Goal: Information Seeking & Learning: Learn about a topic

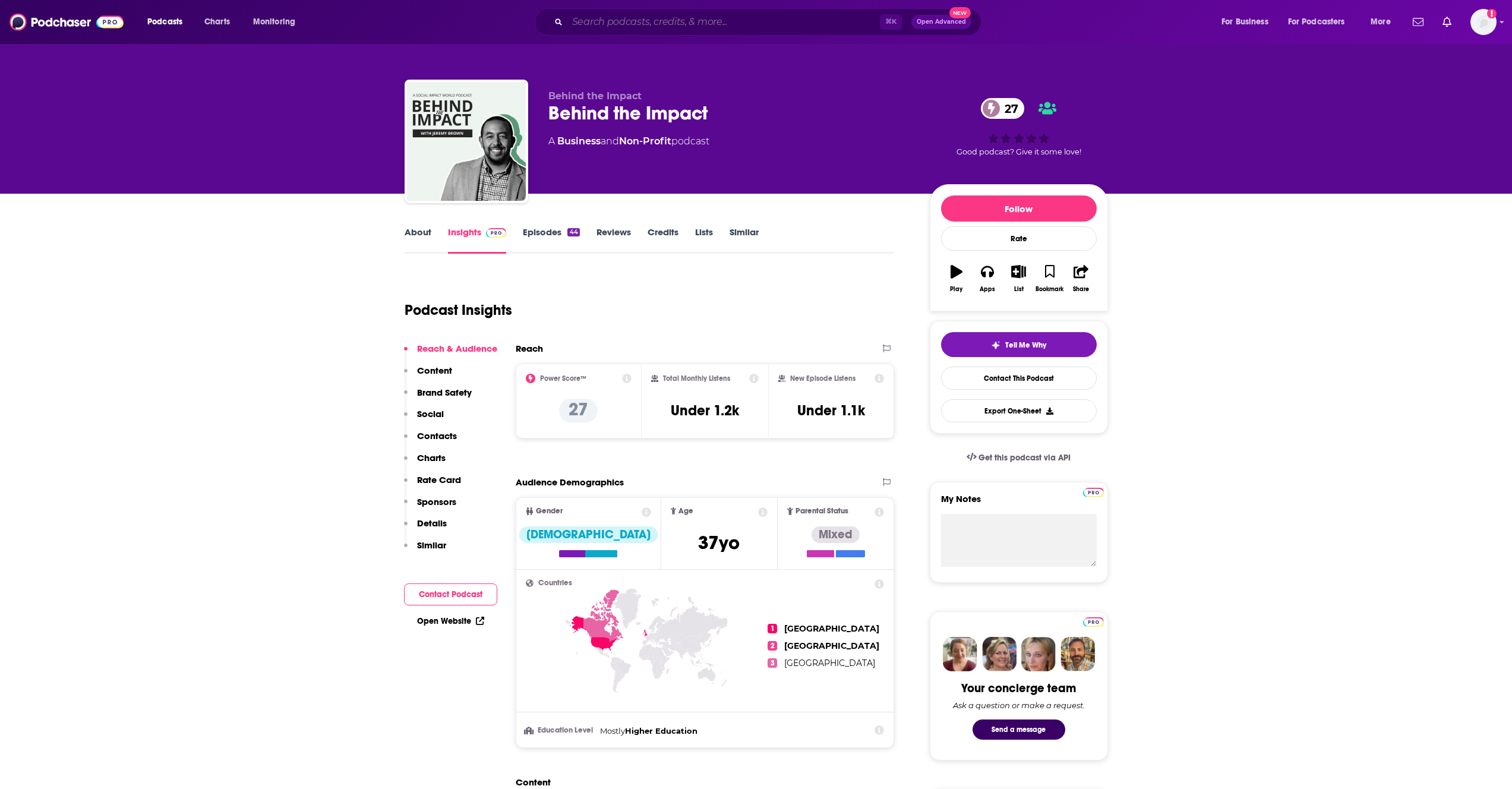
click at [632, 30] on input "Search podcasts, credits, & more..." at bounding box center [723, 21] width 312 height 19
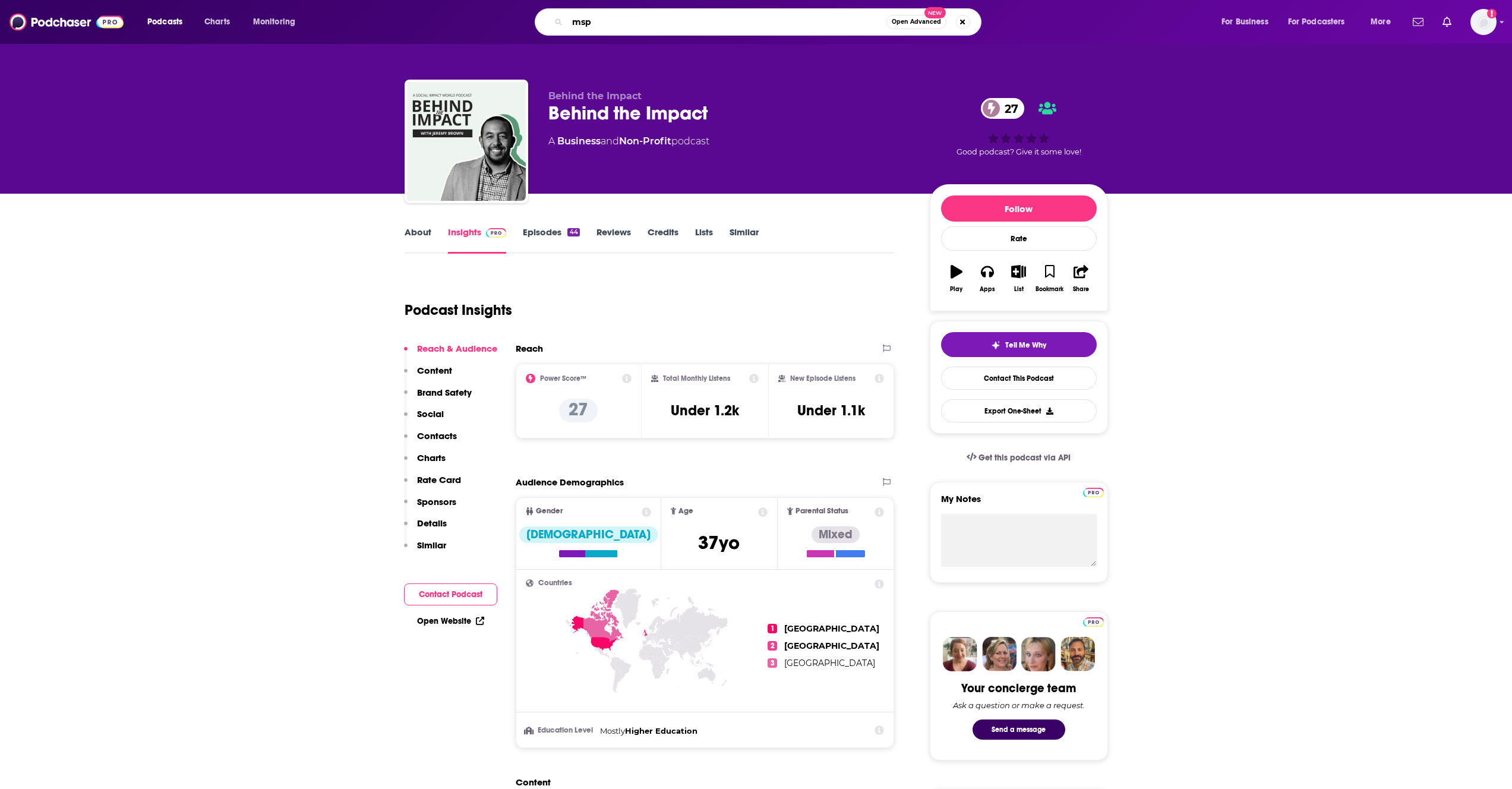
type input "msp"
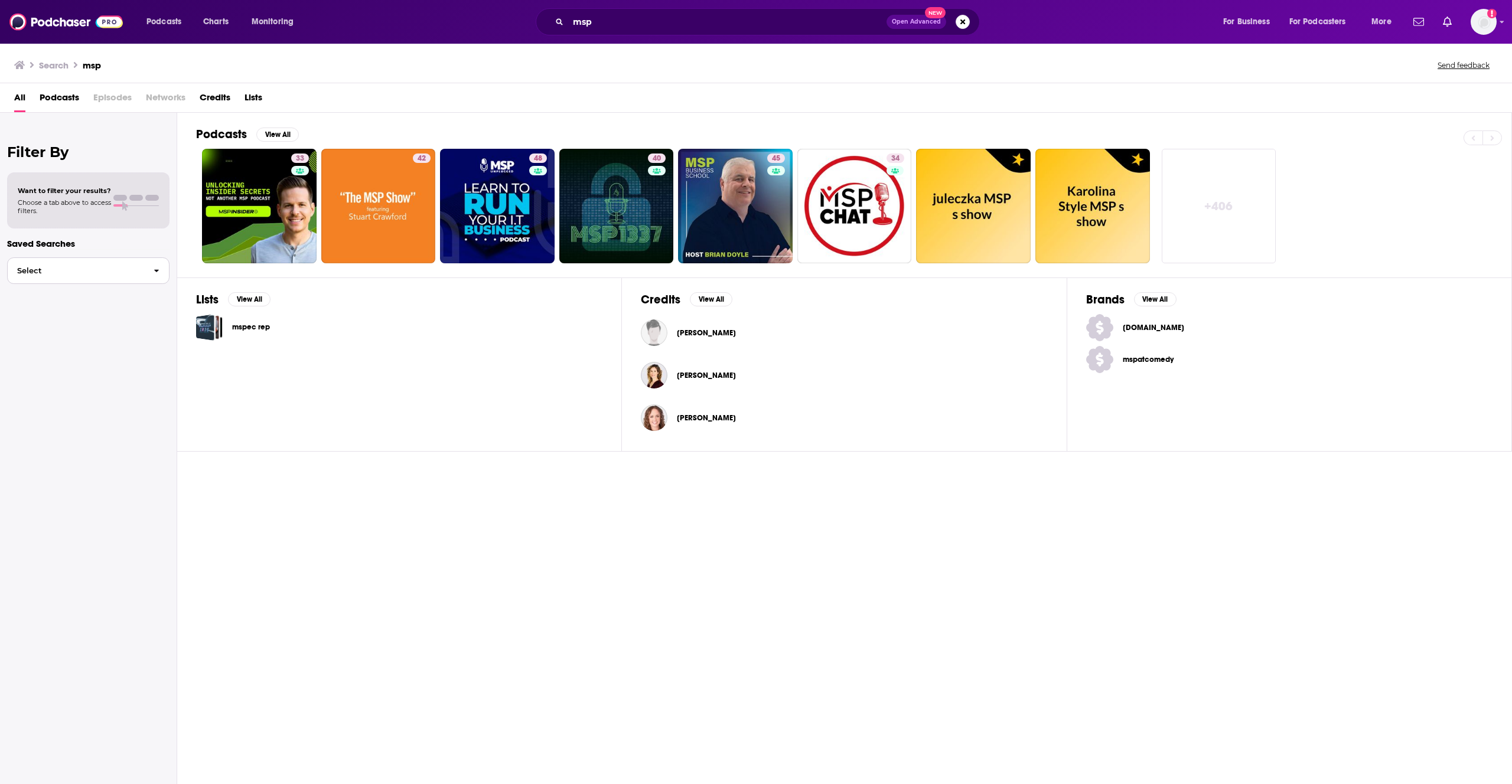
click at [144, 283] on span "button" at bounding box center [156, 270] width 25 height 25
click at [755, 41] on div "Podcasts Charts Monitoring msp Open Advanced New For Business For Podcasters Mo…" at bounding box center [756, 22] width 1512 height 44
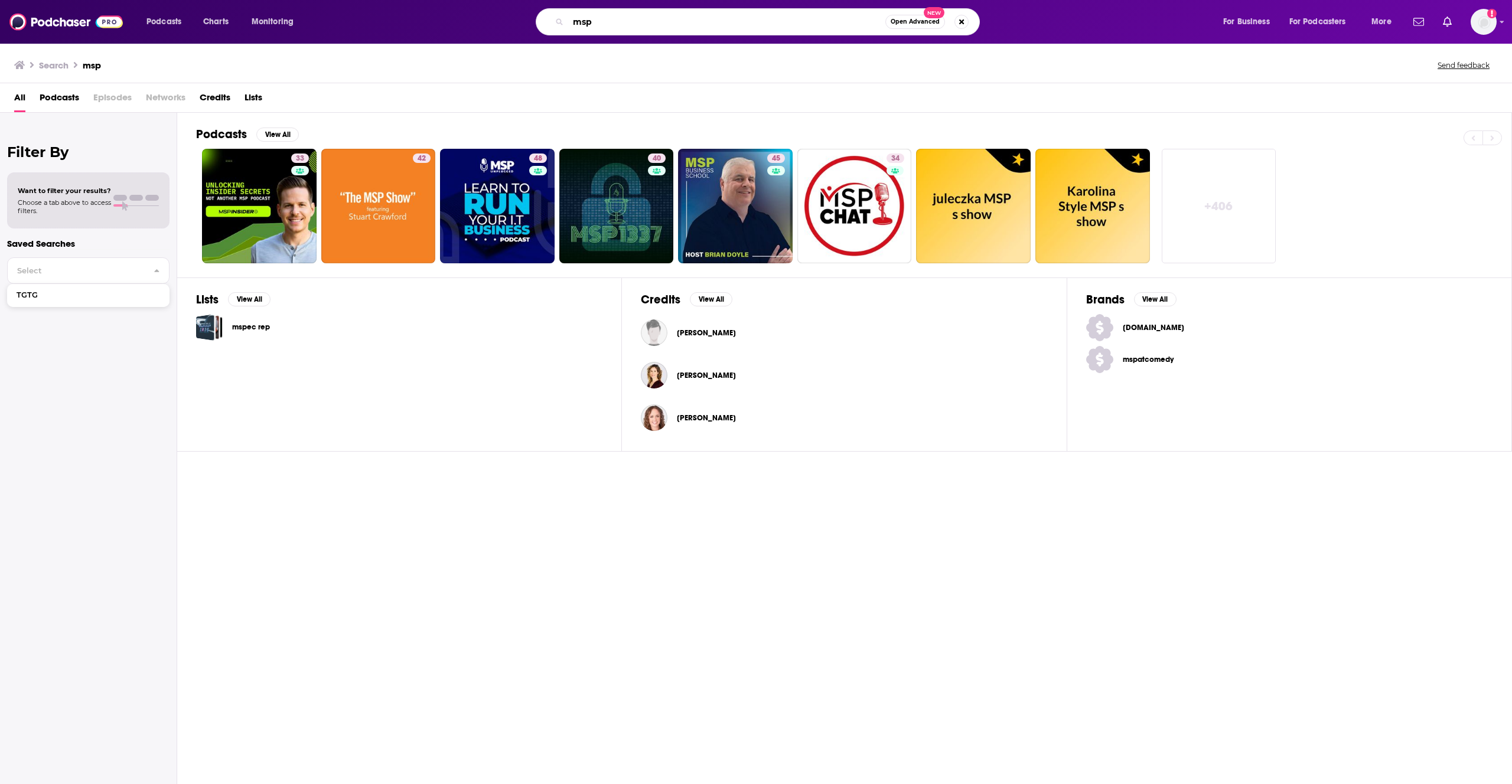
click at [755, 26] on input "msp" at bounding box center [727, 21] width 317 height 19
click at [916, 21] on span "Open Advanced" at bounding box center [915, 22] width 49 height 6
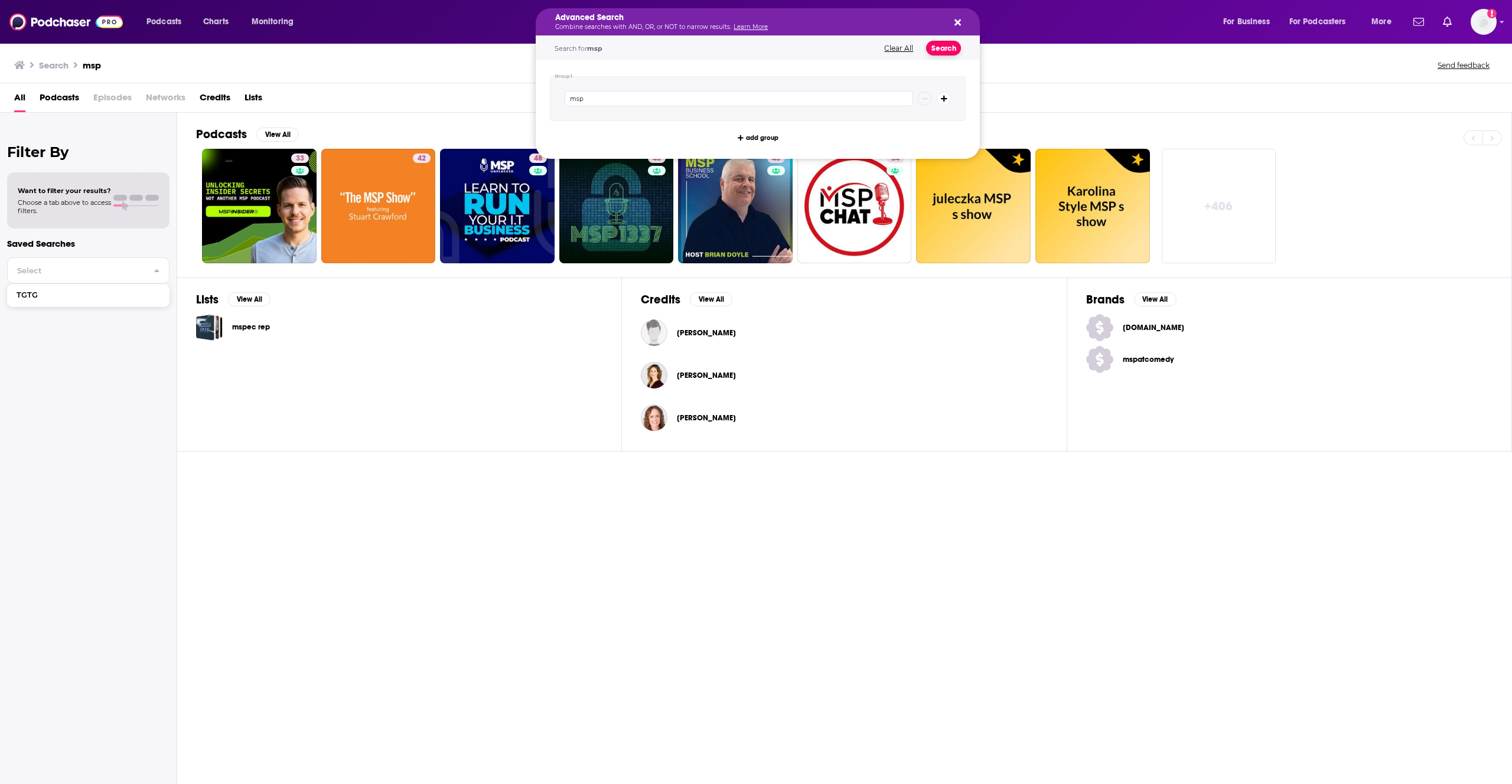
click at [941, 44] on button "Search" at bounding box center [944, 48] width 35 height 14
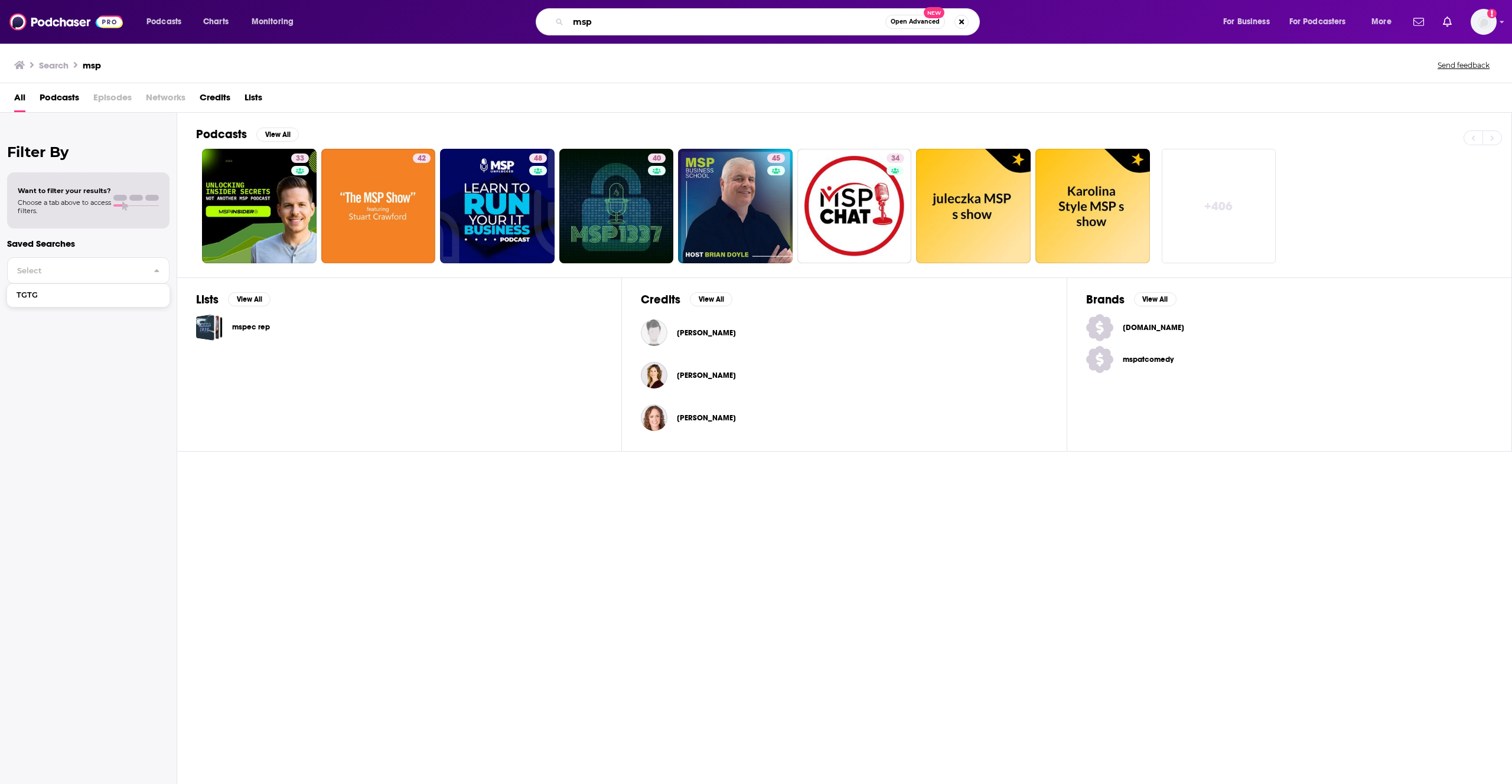
click at [699, 19] on input "msp" at bounding box center [727, 21] width 317 height 19
type input "it channel"
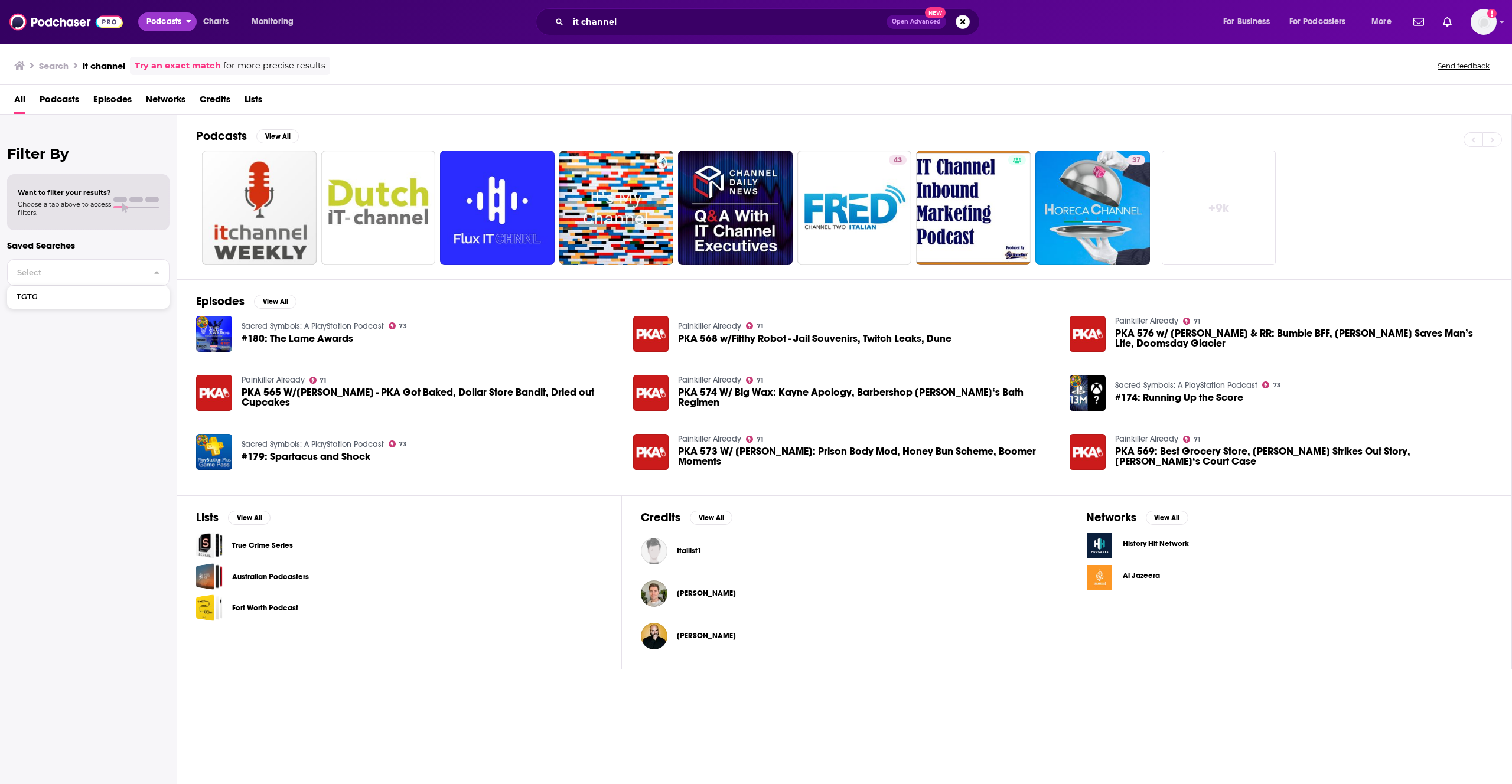
click at [166, 20] on span "Podcasts" at bounding box center [164, 22] width 35 height 17
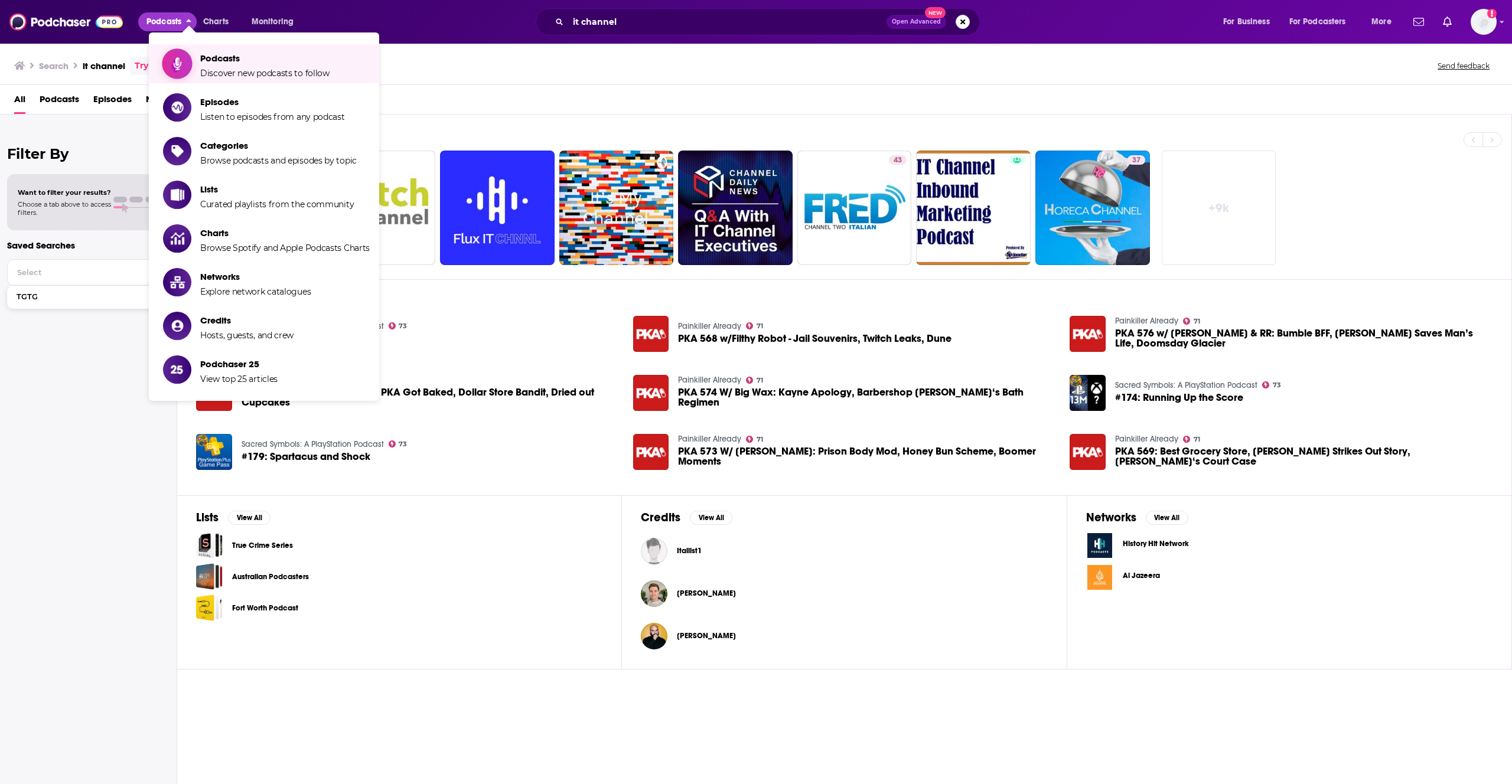
click at [234, 57] on span "Podcasts" at bounding box center [265, 58] width 129 height 11
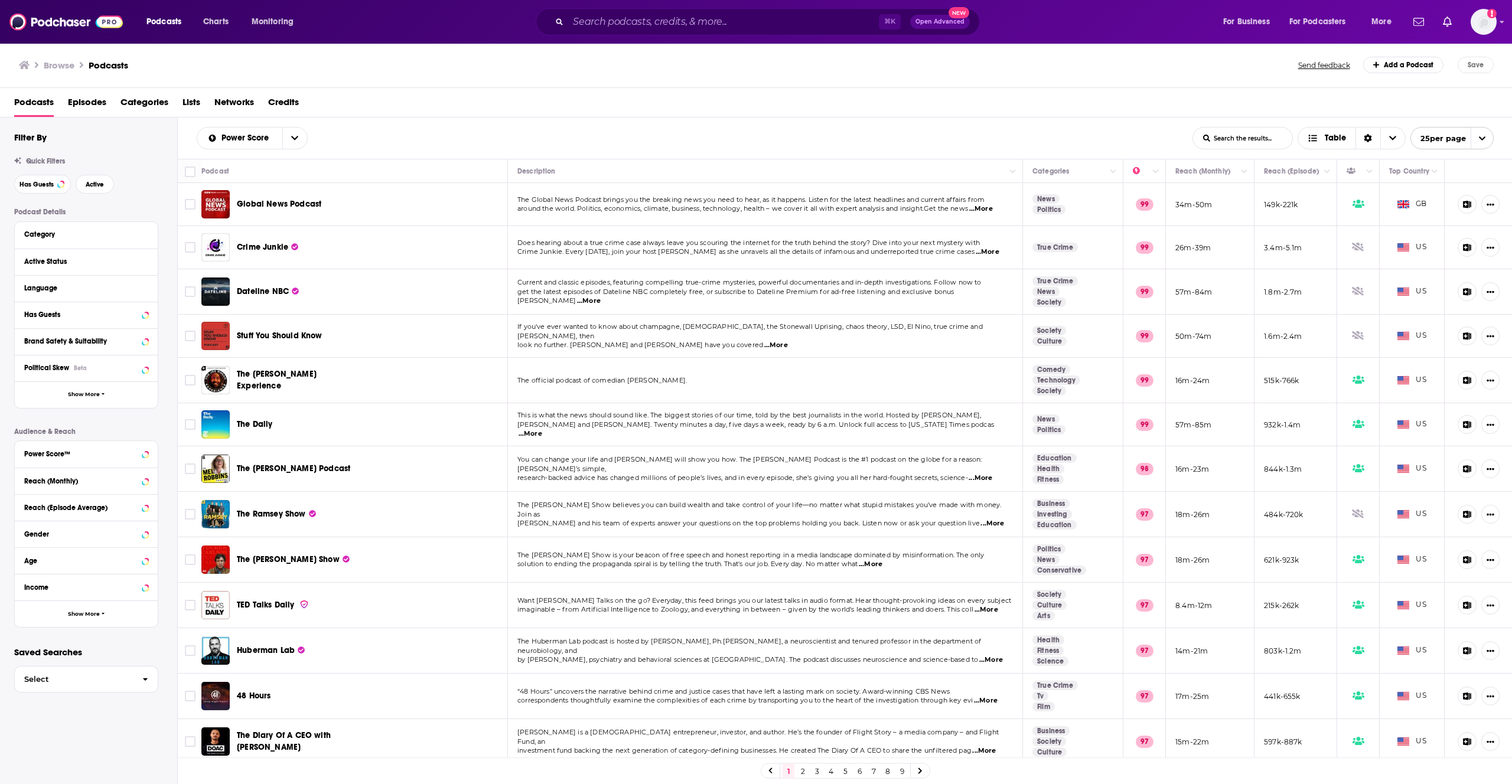
click at [639, 380] on span "The official podcast of comedian [PERSON_NAME]." at bounding box center [601, 380] width 169 height 8
click at [696, 379] on p "The official podcast of comedian [PERSON_NAME]." at bounding box center [765, 381] width 495 height 9
click at [115, 606] on button "Show More" at bounding box center [86, 613] width 143 height 27
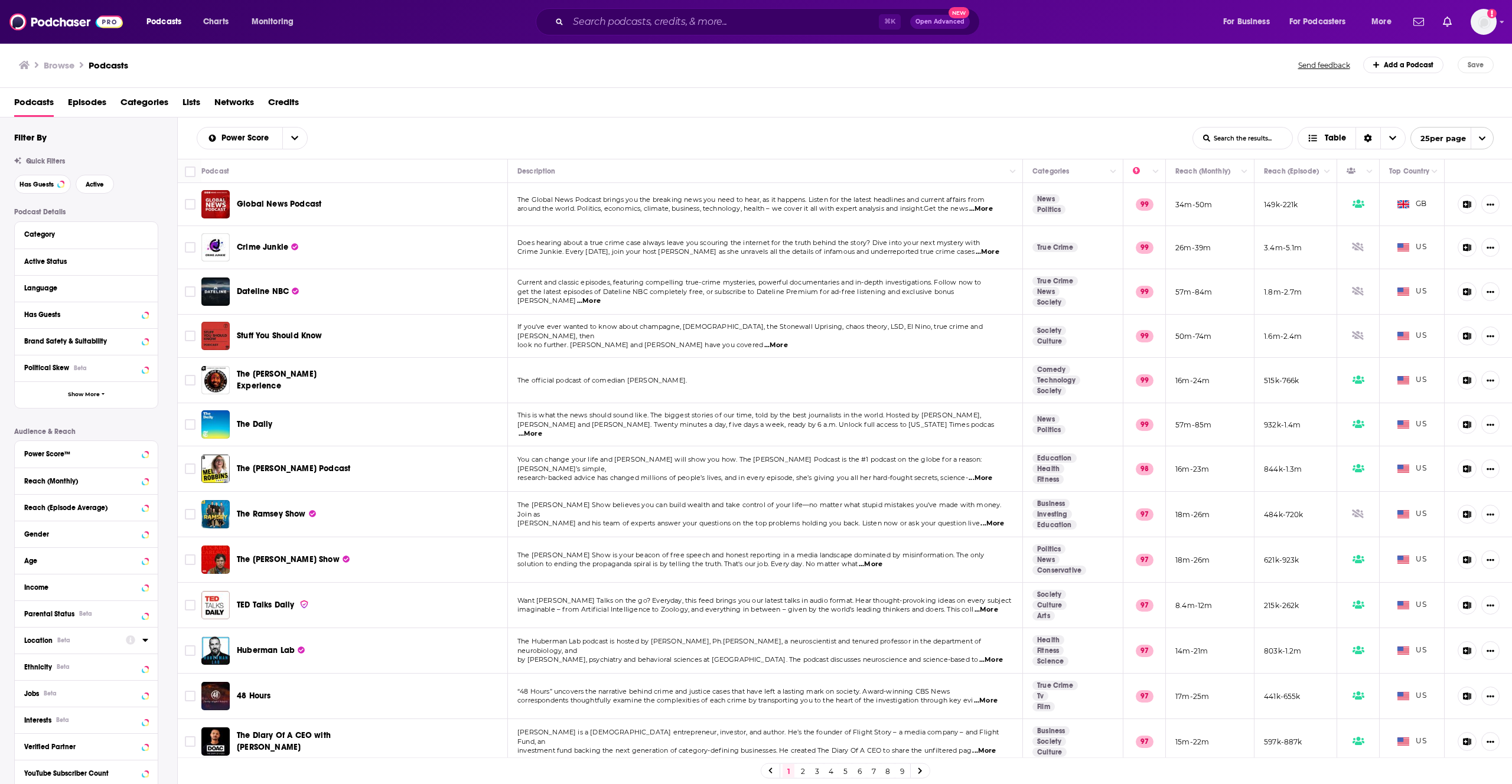
click at [84, 641] on div "Location Beta" at bounding box center [71, 641] width 94 height 8
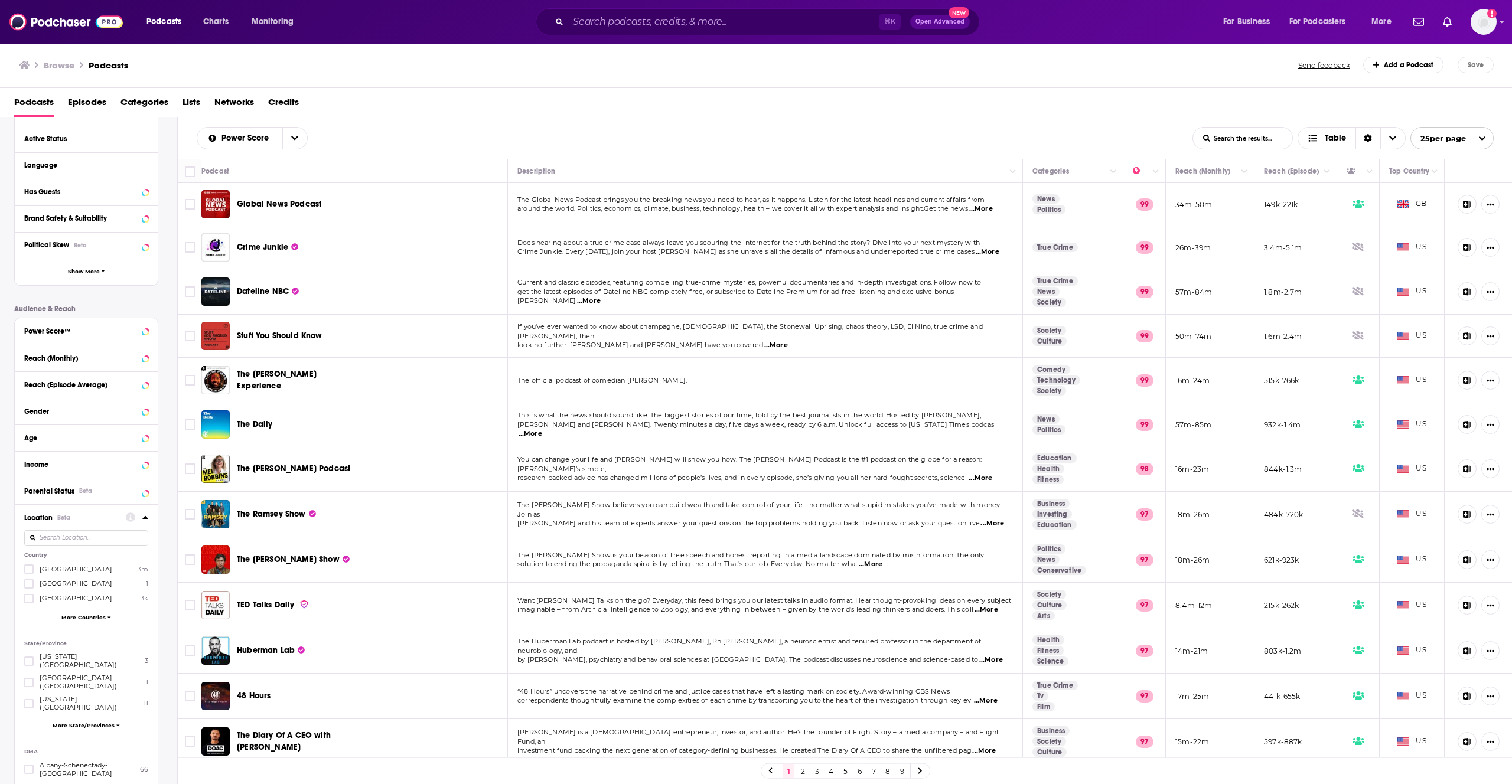
scroll to position [134, 0]
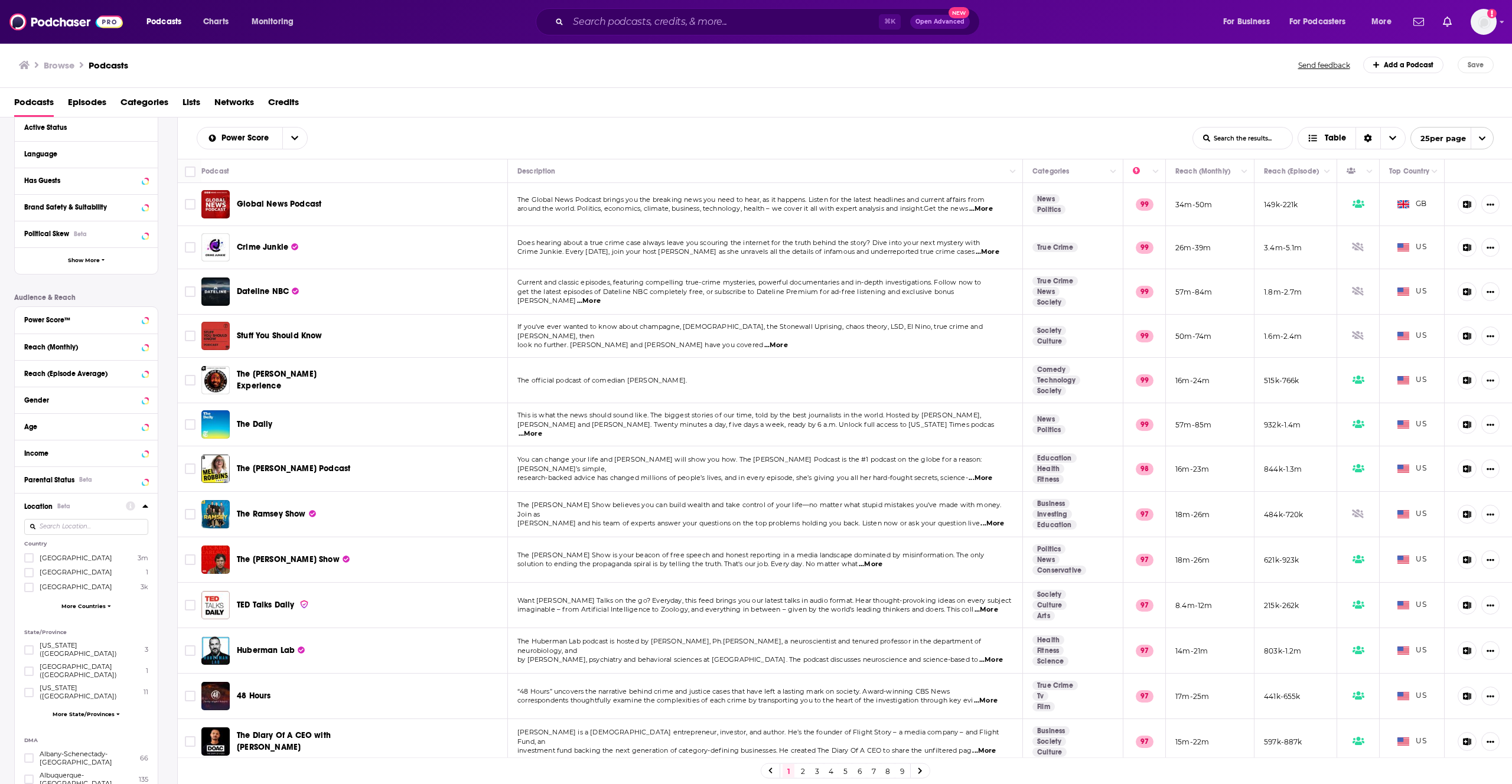
click at [102, 608] on span "More Countries" at bounding box center [84, 606] width 44 height 7
click at [60, 616] on span "[GEOGRAPHIC_DATA]" at bounding box center [76, 616] width 73 height 8
click at [29, 620] on input "multiSelectOption-australia-4" at bounding box center [29, 620] width 0 height 0
click at [143, 502] on icon at bounding box center [145, 505] width 6 height 9
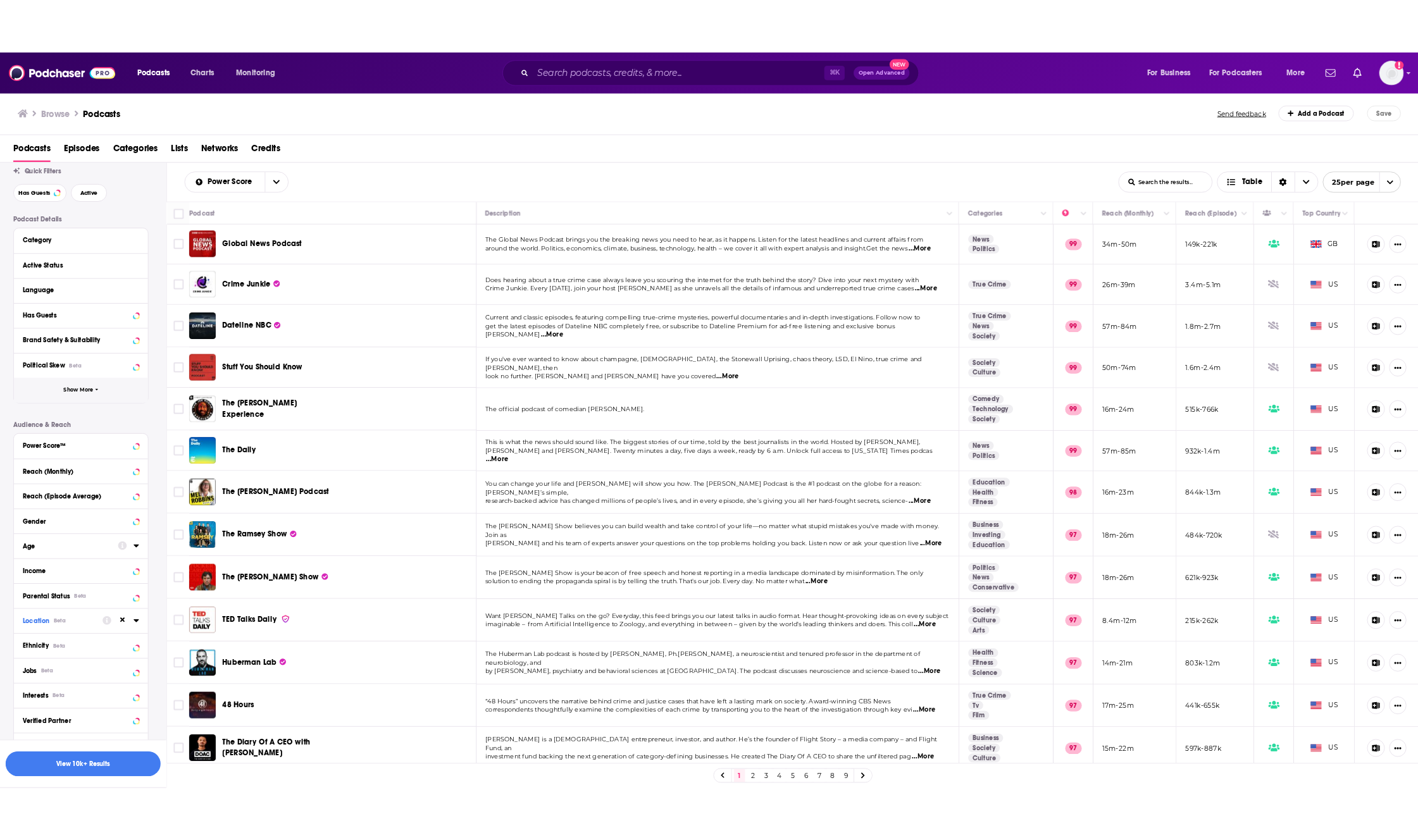
scroll to position [14, 0]
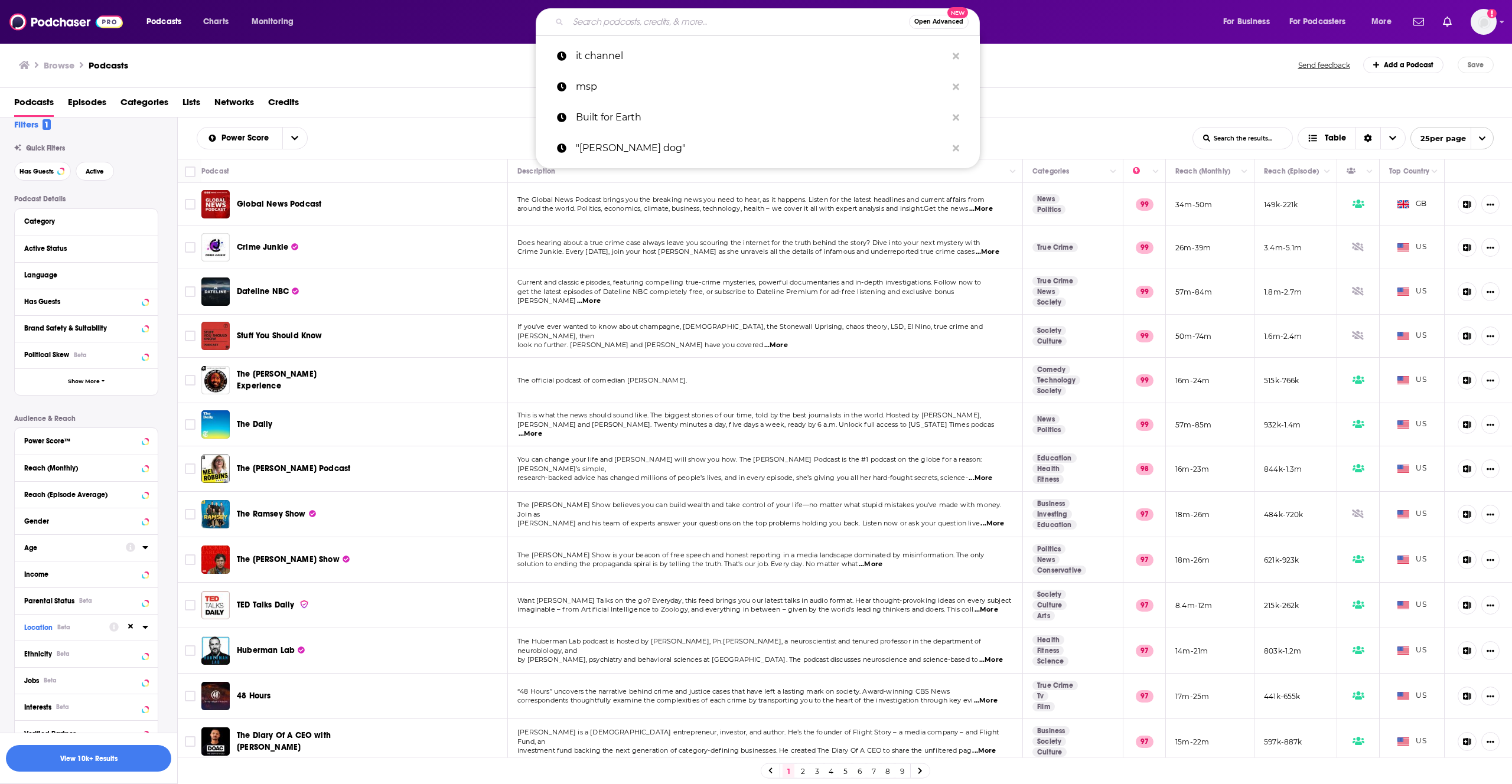
click at [607, 20] on input "Search podcasts, credits, & more..." at bounding box center [738, 21] width 341 height 19
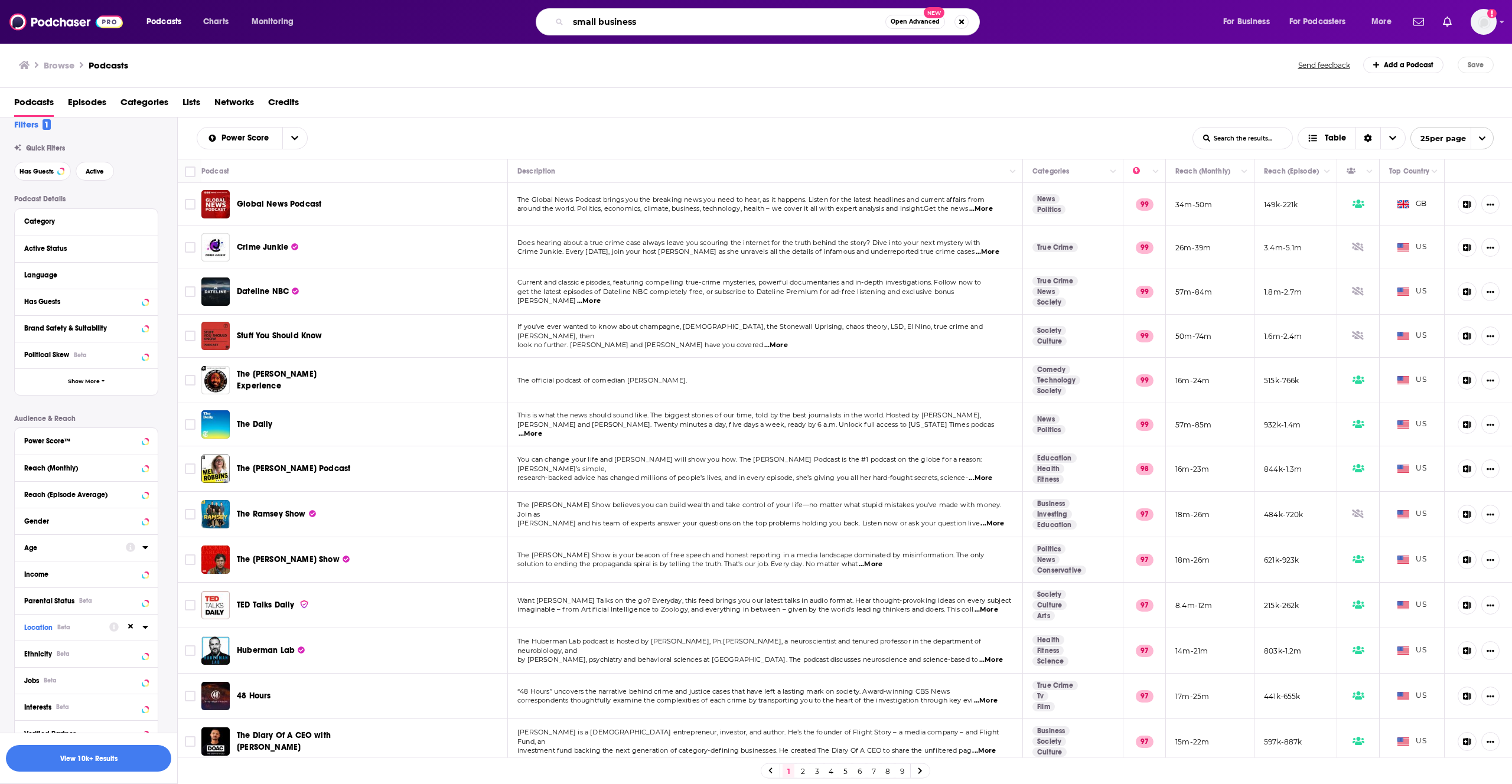
click at [608, 19] on input "small business" at bounding box center [727, 21] width 317 height 19
type input "in the blink of ai"
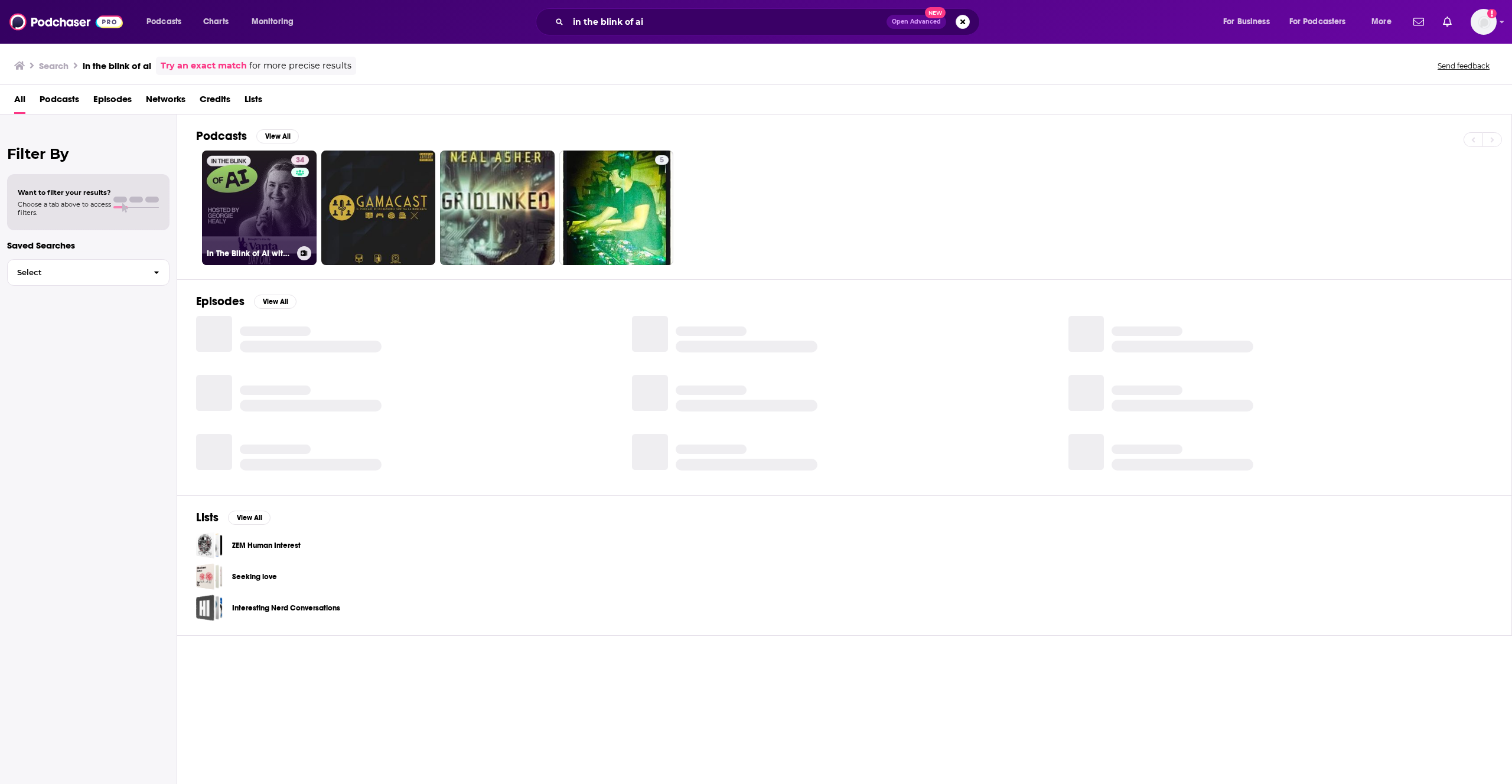
click at [286, 222] on link "34 In The Blink of AI with [PERSON_NAME]" at bounding box center [259, 207] width 115 height 115
